Goal: Find specific page/section: Find specific page/section

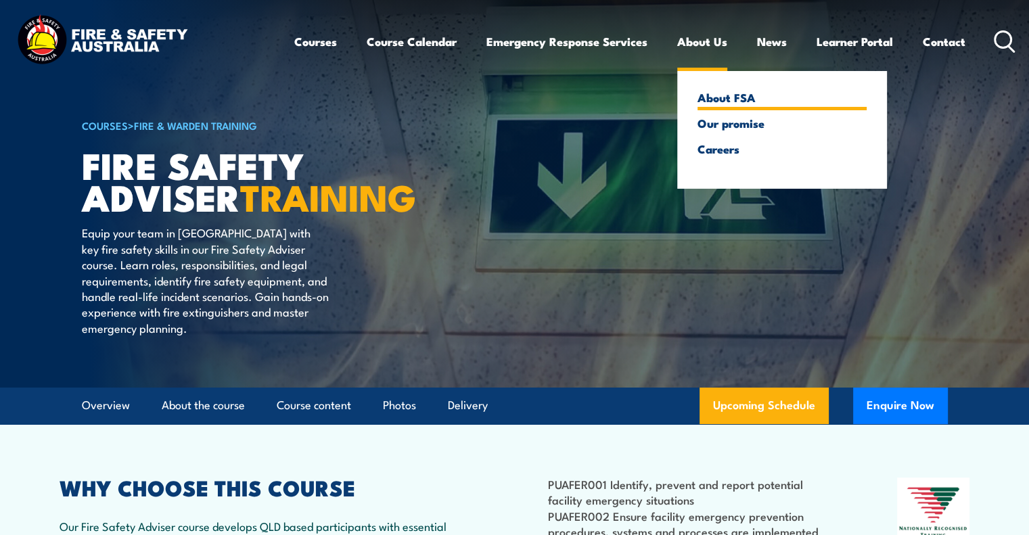
click at [726, 99] on link "About FSA" at bounding box center [781, 97] width 169 height 12
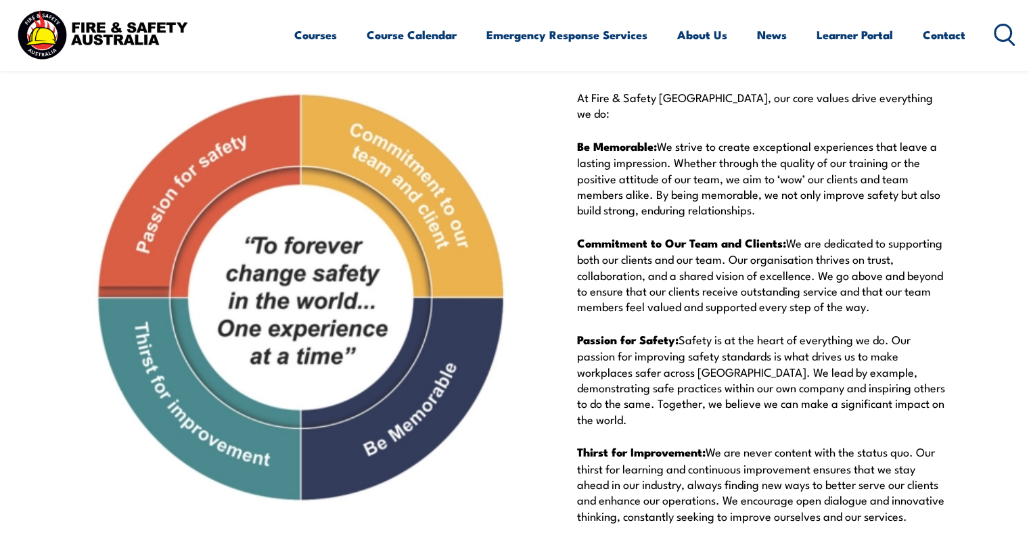
scroll to position [4494, 0]
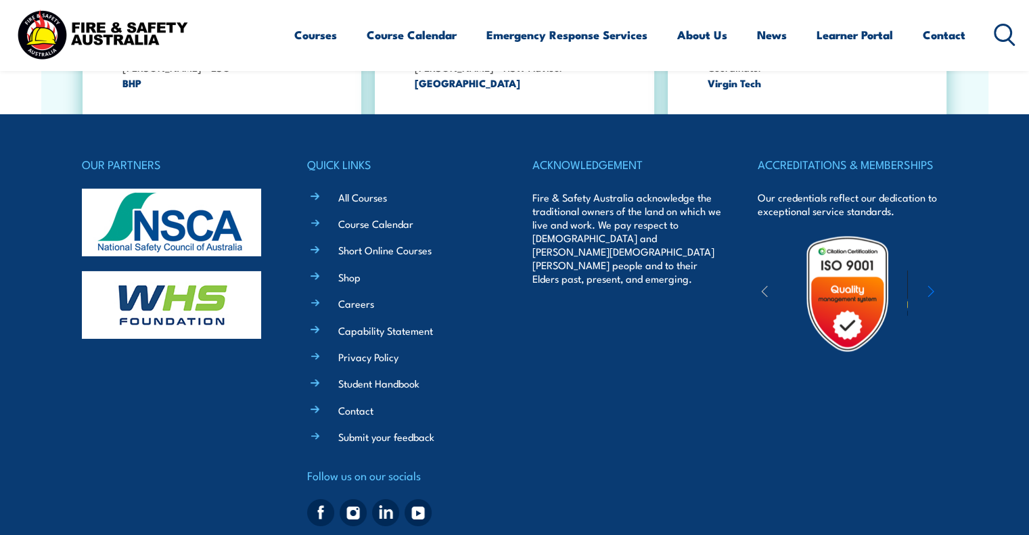
click at [319, 499] on img at bounding box center [320, 512] width 27 height 27
